Goal: Information Seeking & Learning: Learn about a topic

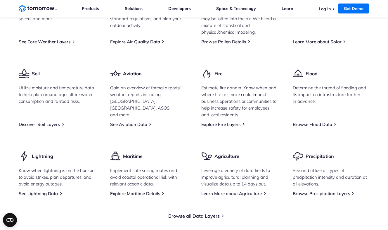
scroll to position [800, 0]
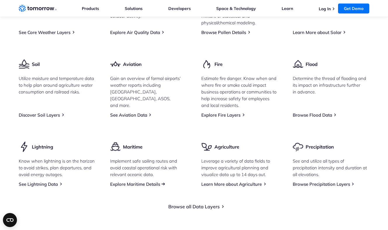
click at [136, 187] on link "Explore Maritime Details" at bounding box center [135, 184] width 50 height 6
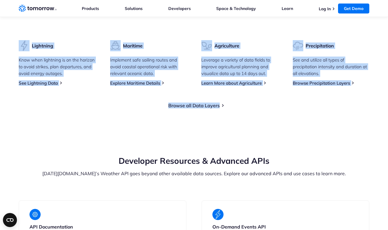
scroll to position [905, 0]
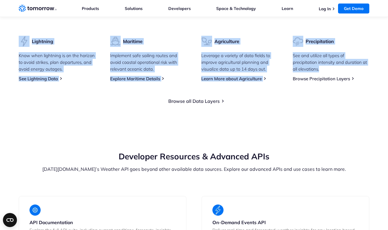
drag, startPoint x: 17, startPoint y: 91, endPoint x: 361, endPoint y: 97, distance: 343.7
click at [209, 104] on link "Browse all Data Layers" at bounding box center [193, 101] width 51 height 6
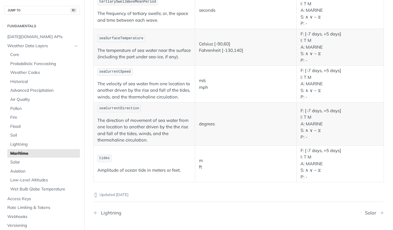
scroll to position [626, 0]
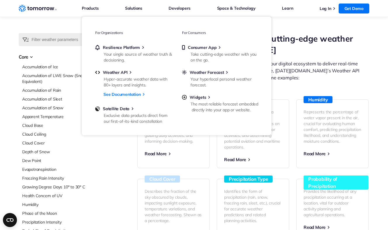
click at [35, 7] on icon "Weather Intelligence Solutions" at bounding box center [38, 8] width 38 height 7
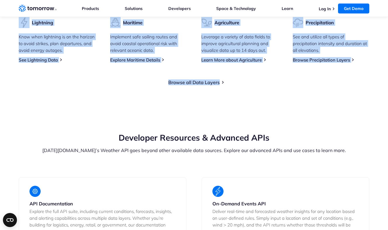
scroll to position [926, 0]
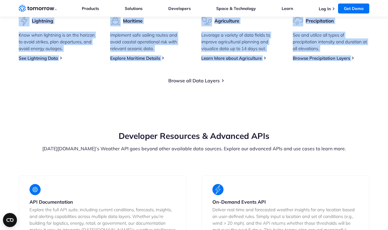
drag, startPoint x: 143, startPoint y: 52, endPoint x: 361, endPoint y: 83, distance: 219.5
copy section "Loremip Dol Sita Consect Adip 77+ elitseddo eiusmod temp incidi utlabore, etdol…"
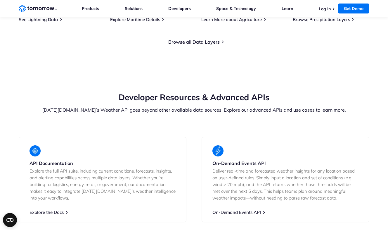
scroll to position [762, 0]
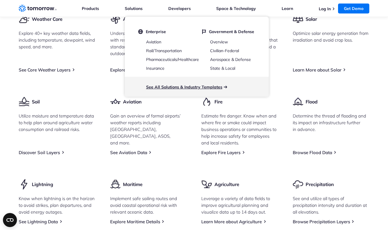
click at [171, 85] on link "See All Solutions & Industry Templates" at bounding box center [184, 86] width 76 height 5
